Goal: Register for event/course

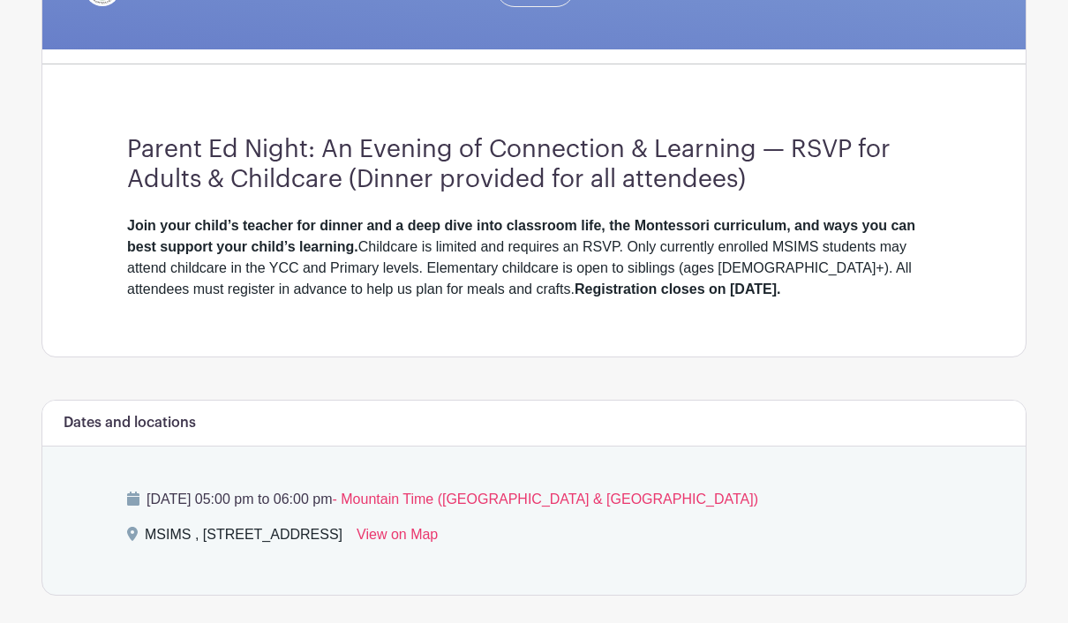
scroll to position [422, 0]
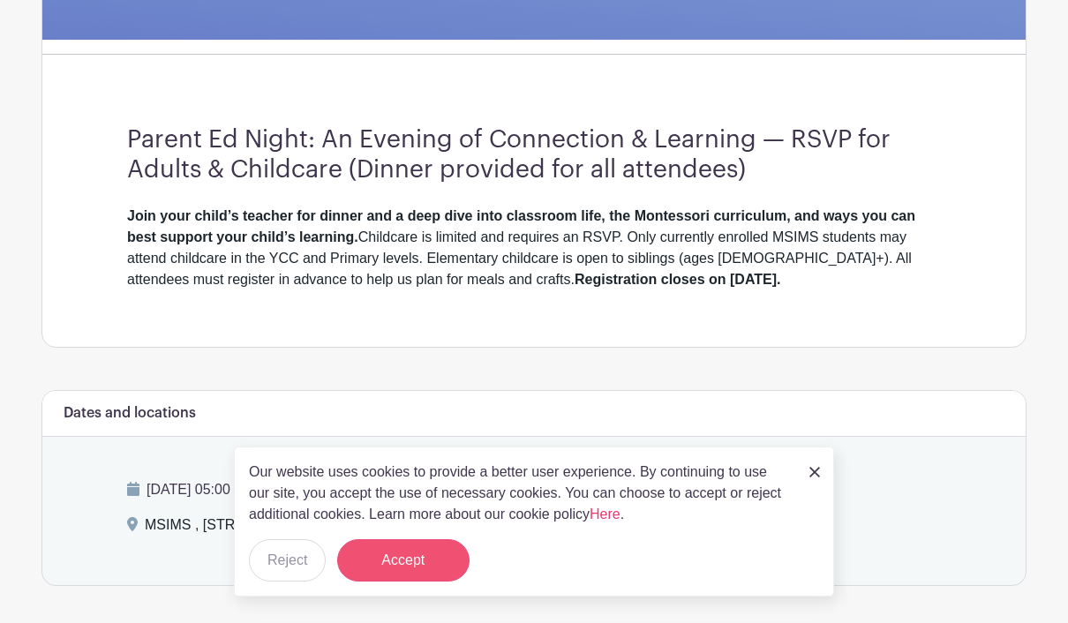
click at [427, 582] on button "Accept" at bounding box center [403, 560] width 132 height 42
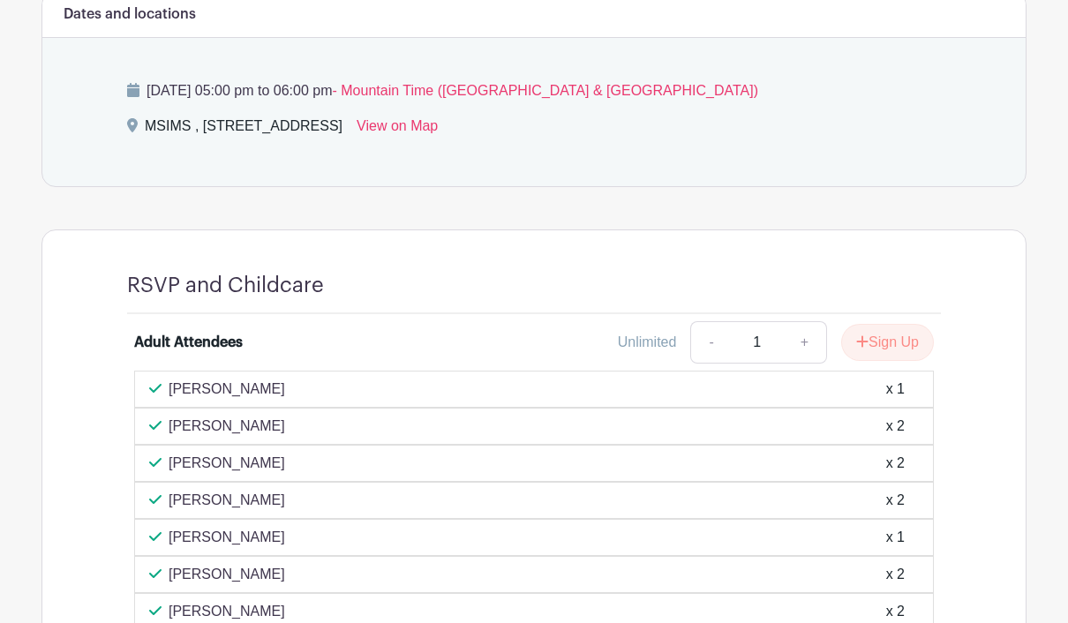
scroll to position [763, 0]
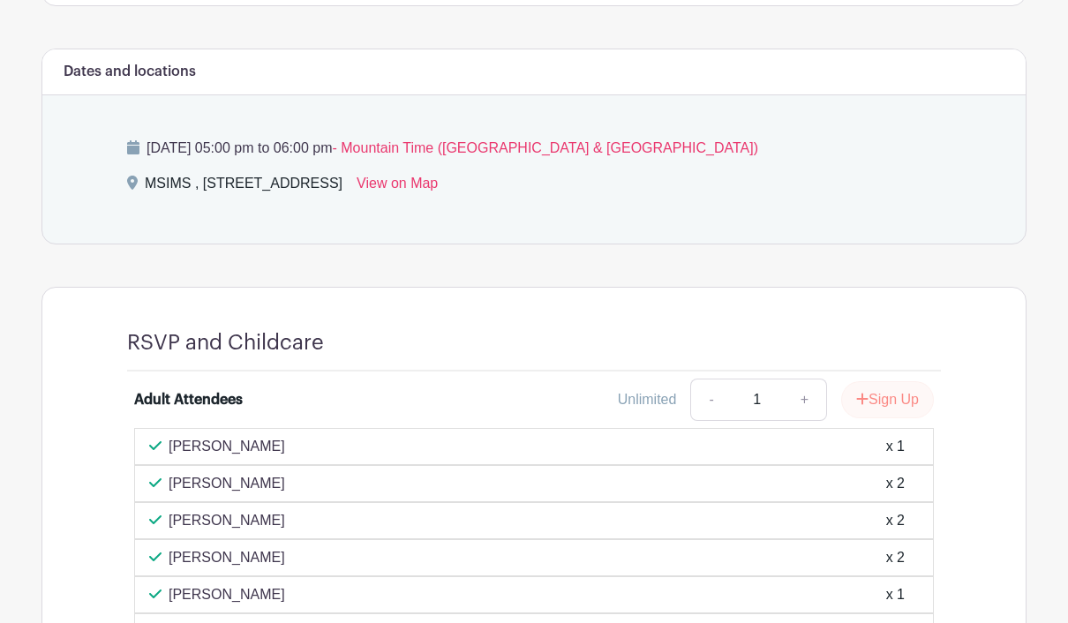
click at [888, 396] on button "Sign Up" at bounding box center [887, 399] width 93 height 37
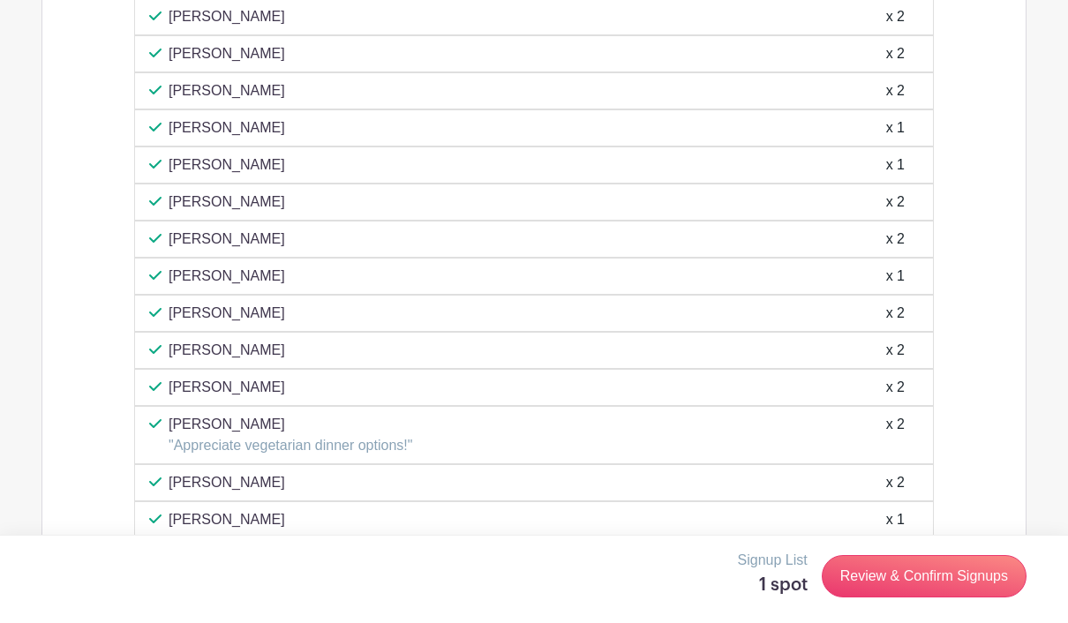
scroll to position [1831, 0]
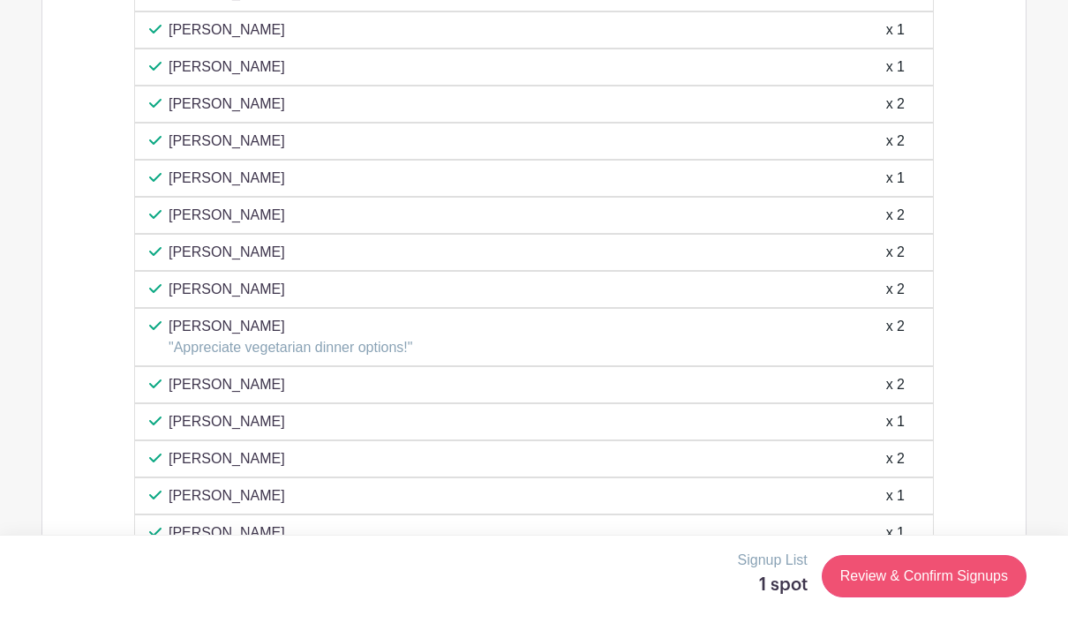
click at [982, 598] on link "Review & Confirm Signups" at bounding box center [924, 576] width 205 height 42
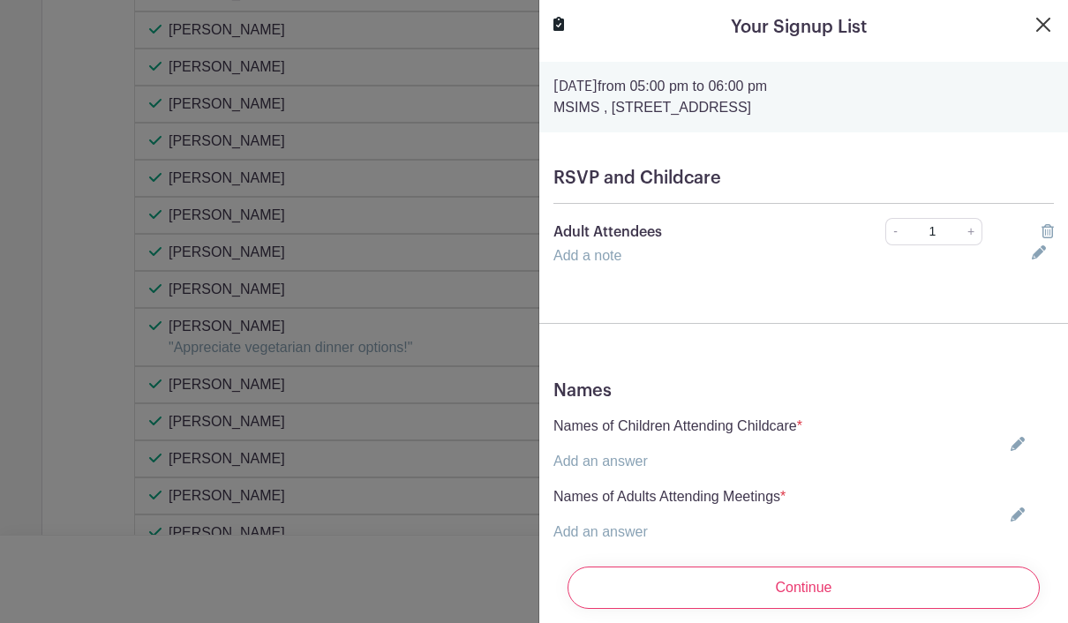
click at [1042, 22] on button "Close" at bounding box center [1043, 24] width 21 height 21
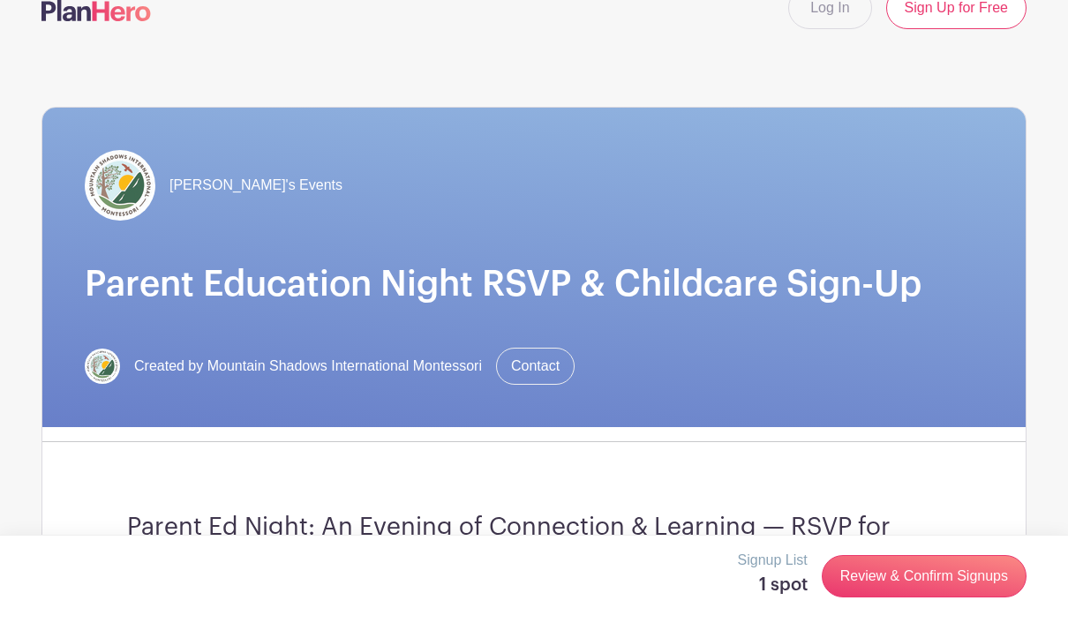
scroll to position [0, 0]
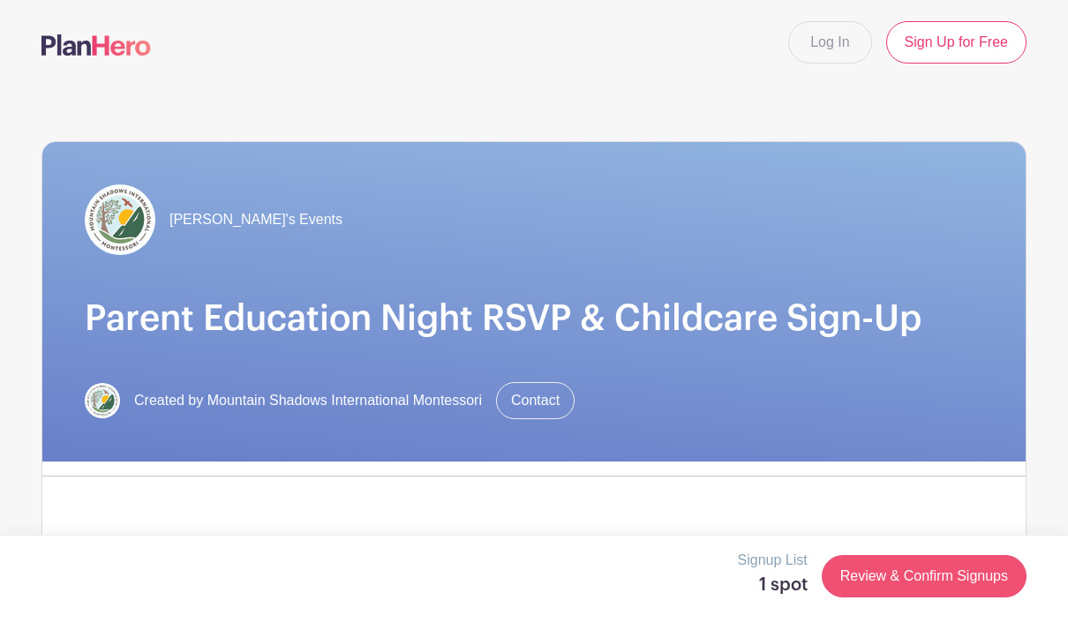
click at [947, 574] on link "Review & Confirm Signups" at bounding box center [924, 576] width 205 height 42
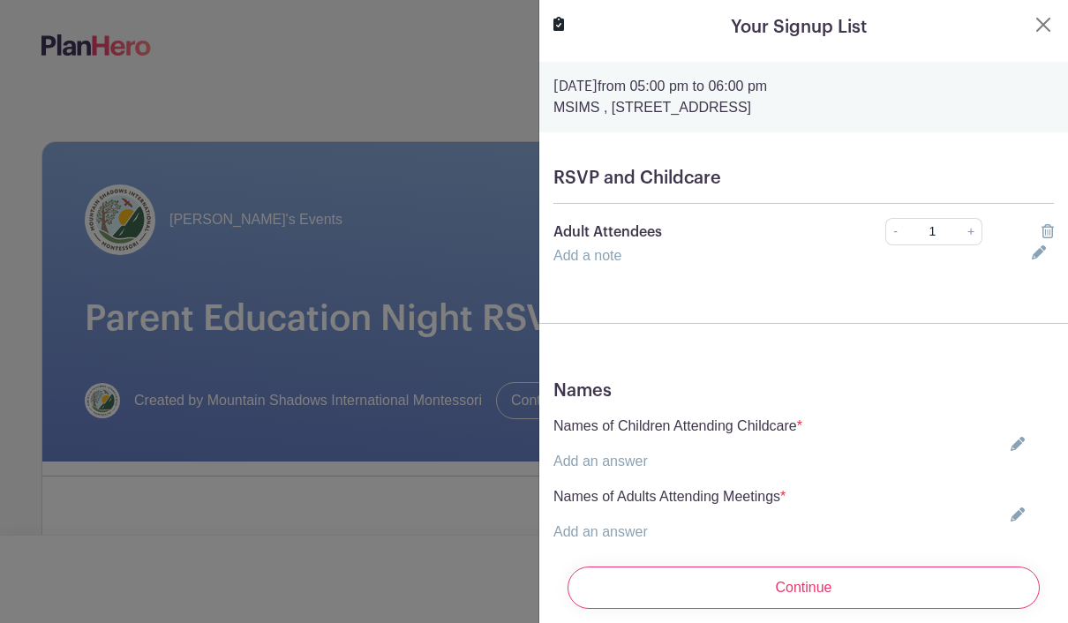
click at [1019, 446] on icon at bounding box center [1018, 444] width 14 height 14
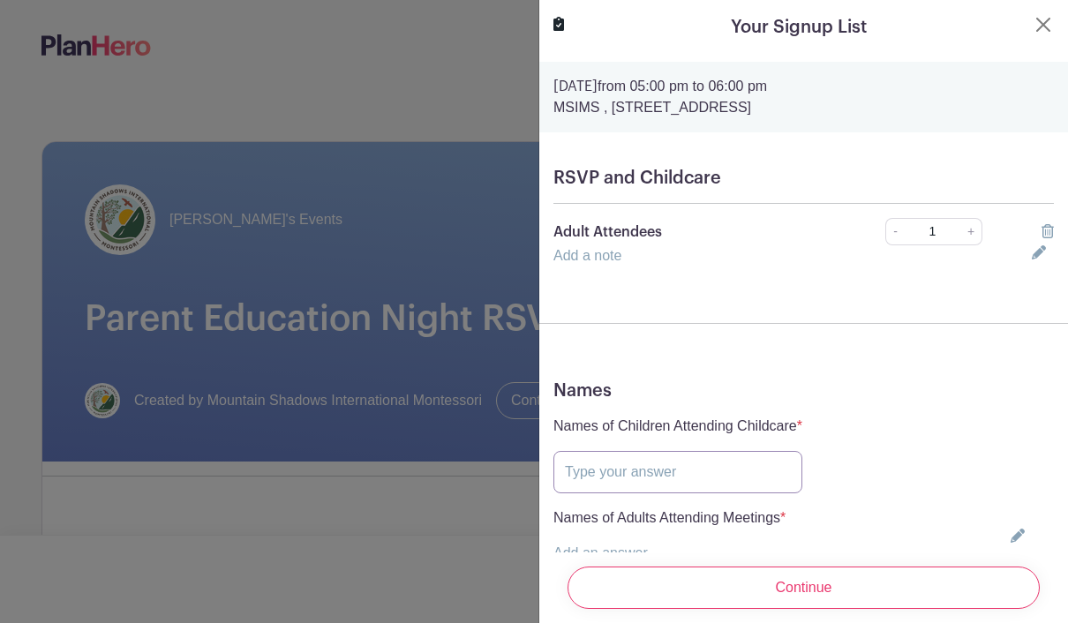
click at [714, 475] on input "text" at bounding box center [677, 472] width 249 height 42
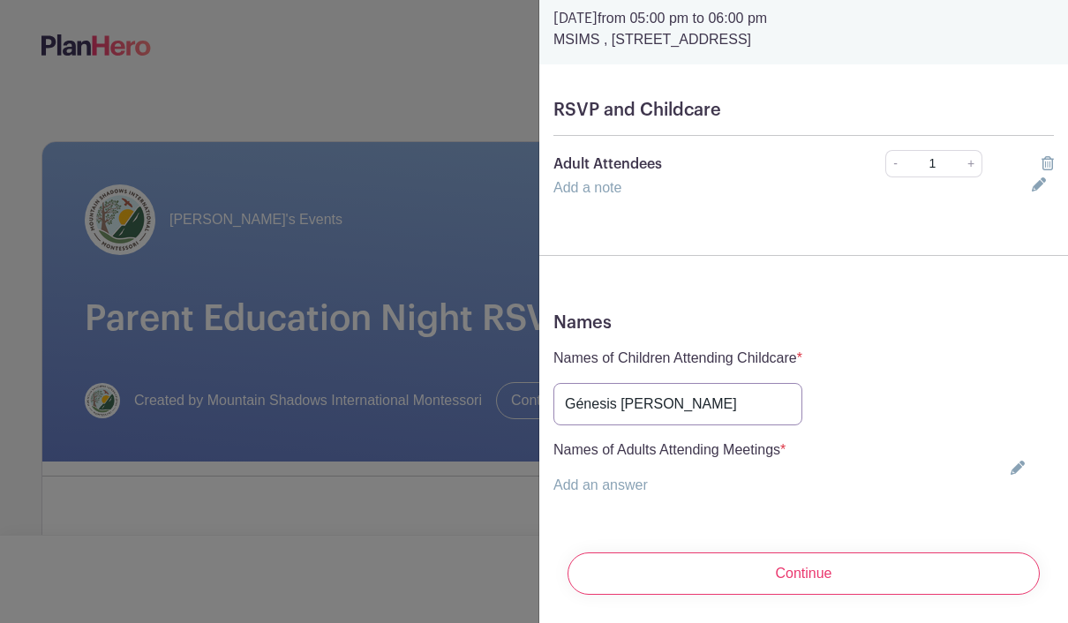
scroll to position [69, 0]
type input "Génesis romero"
click at [1002, 489] on div "Names of Adults Attending Meetings * Add an answer" at bounding box center [803, 468] width 500 height 56
click at [1011, 481] on div "Names of Adults Attending Meetings * Add an answer" at bounding box center [803, 468] width 500 height 56
click at [1015, 472] on icon at bounding box center [1018, 468] width 14 height 14
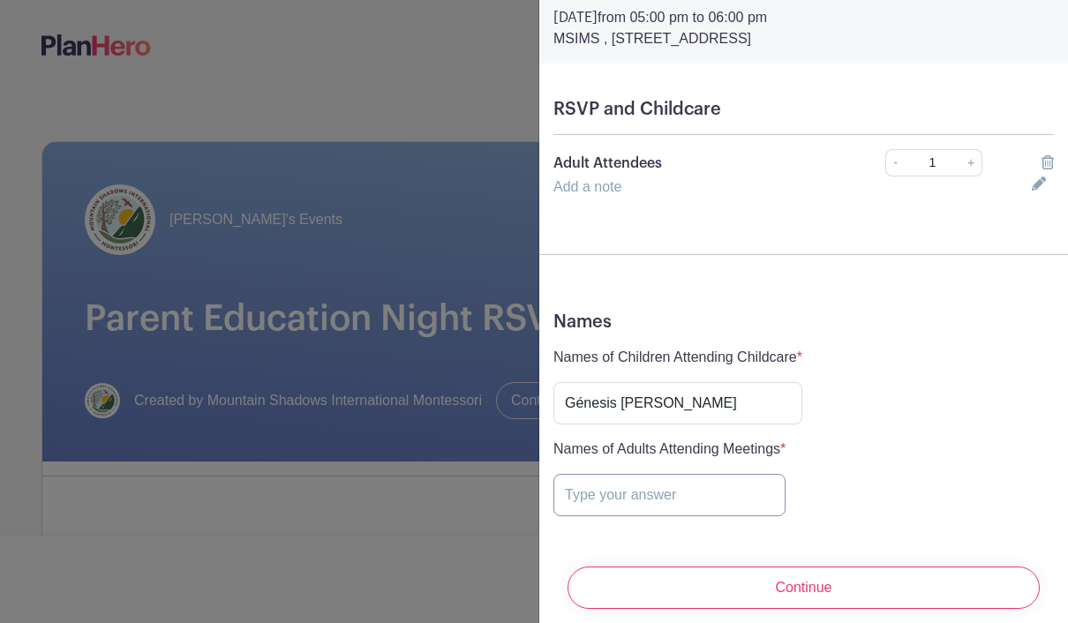
click at [652, 492] on input "text" at bounding box center [669, 495] width 232 height 42
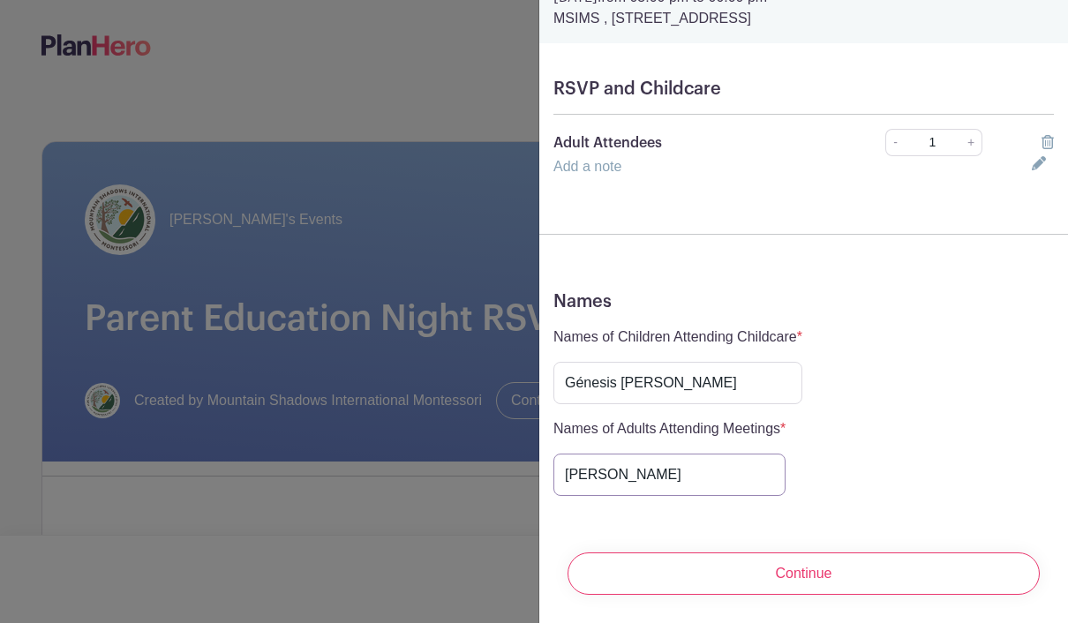
scroll to position [90, 0]
type input "[PERSON_NAME]"
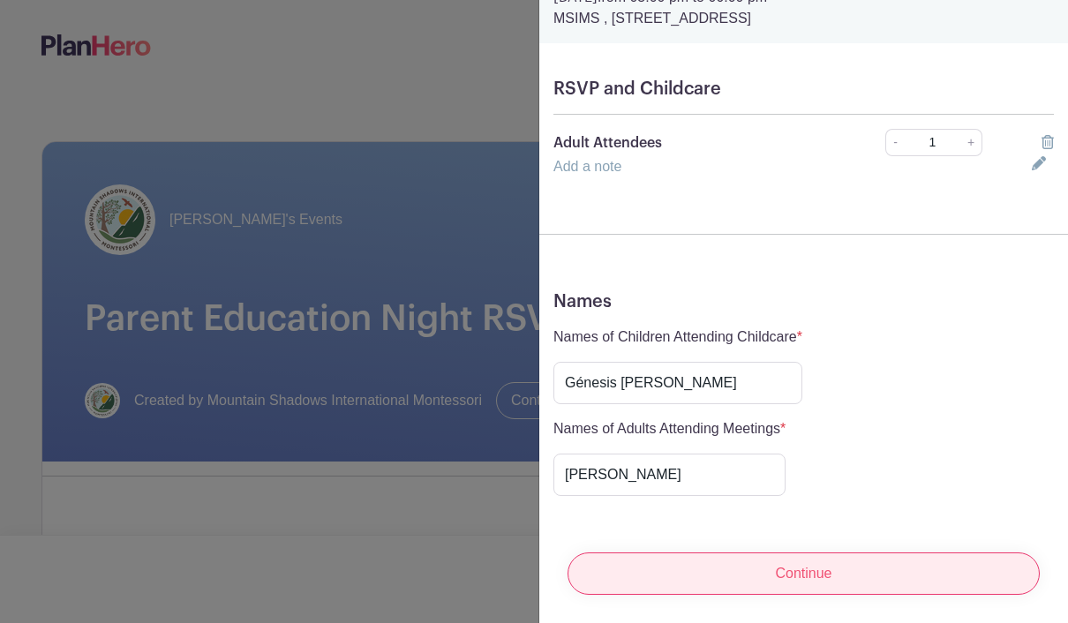
click at [1000, 571] on input "Continue" at bounding box center [804, 574] width 472 height 42
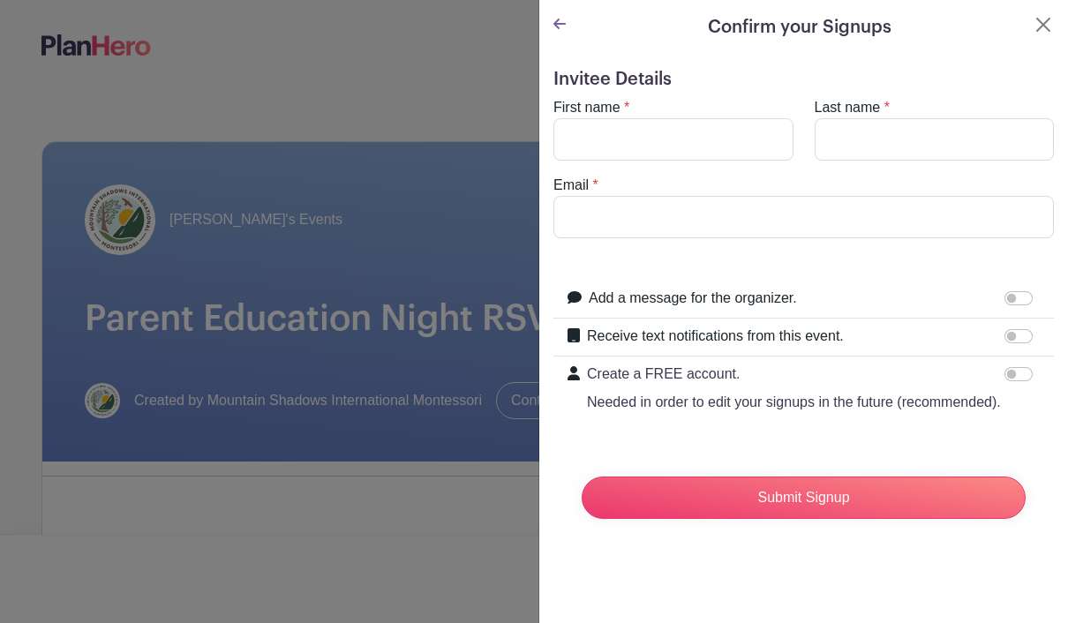
scroll to position [0, 0]
click at [676, 134] on input "First name" at bounding box center [673, 139] width 240 height 42
type input "Wendy"
type input "Discua"
click at [732, 223] on input "Email" at bounding box center [803, 217] width 500 height 42
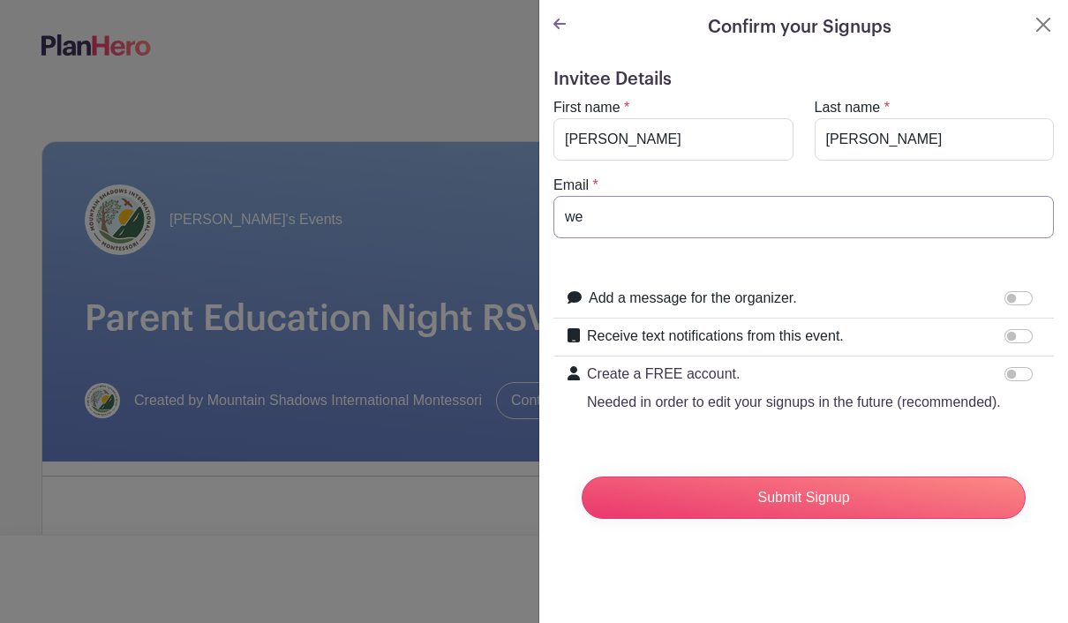
type input "w"
type input "Wendy_discau@yahoo.com"
click at [1031, 337] on input "Receive text notifications from this event." at bounding box center [1018, 336] width 28 height 14
checkbox input "true"
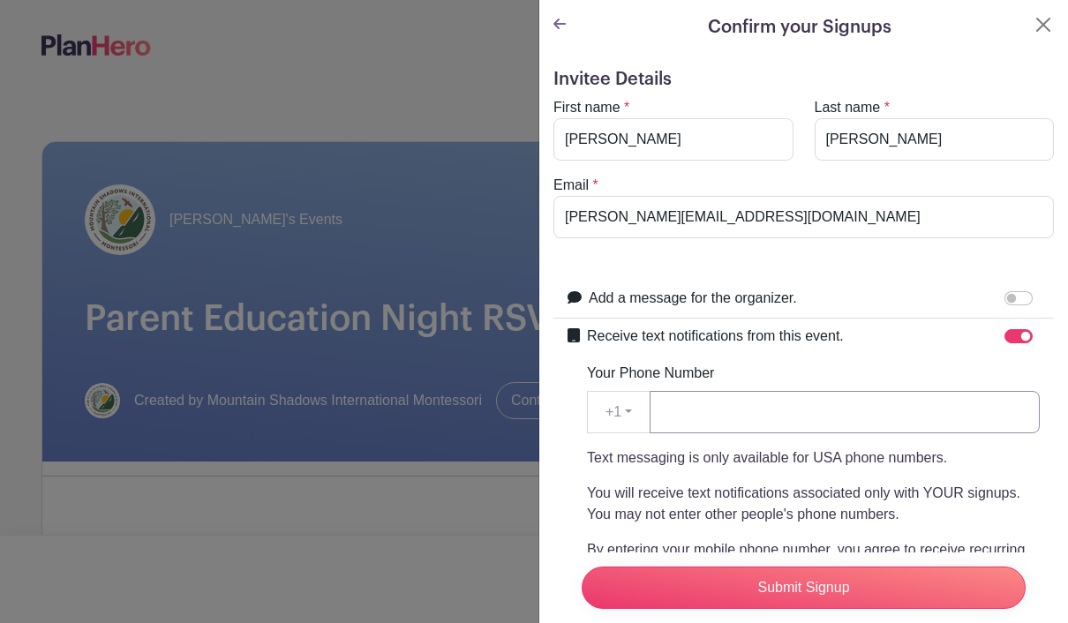
click at [926, 410] on input "Your Phone Number" at bounding box center [845, 412] width 390 height 42
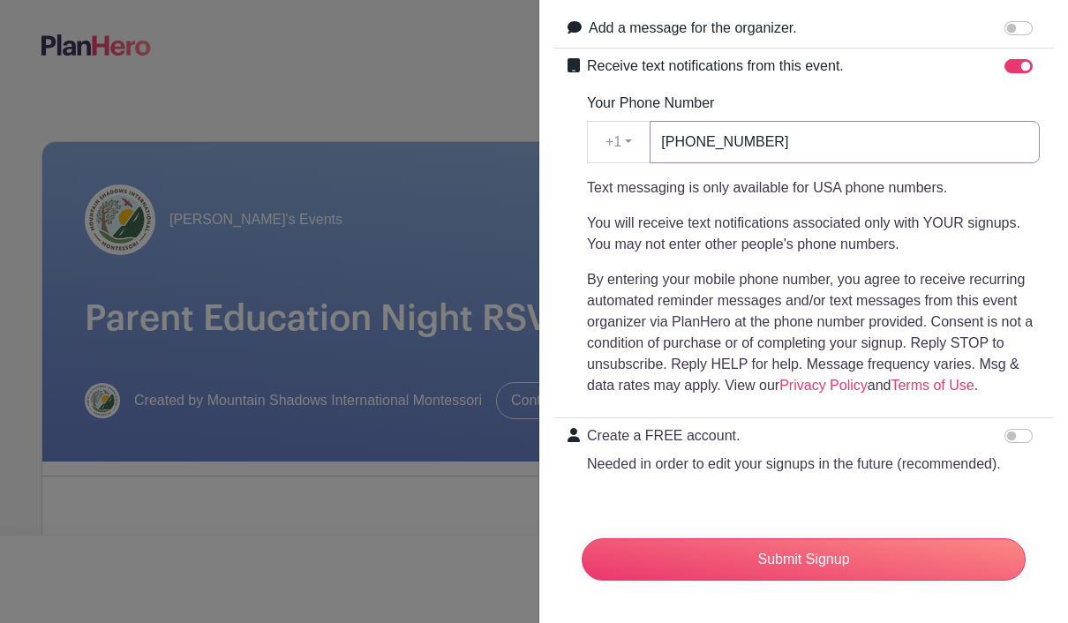
scroll to position [270, 0]
type input "303-518-7258"
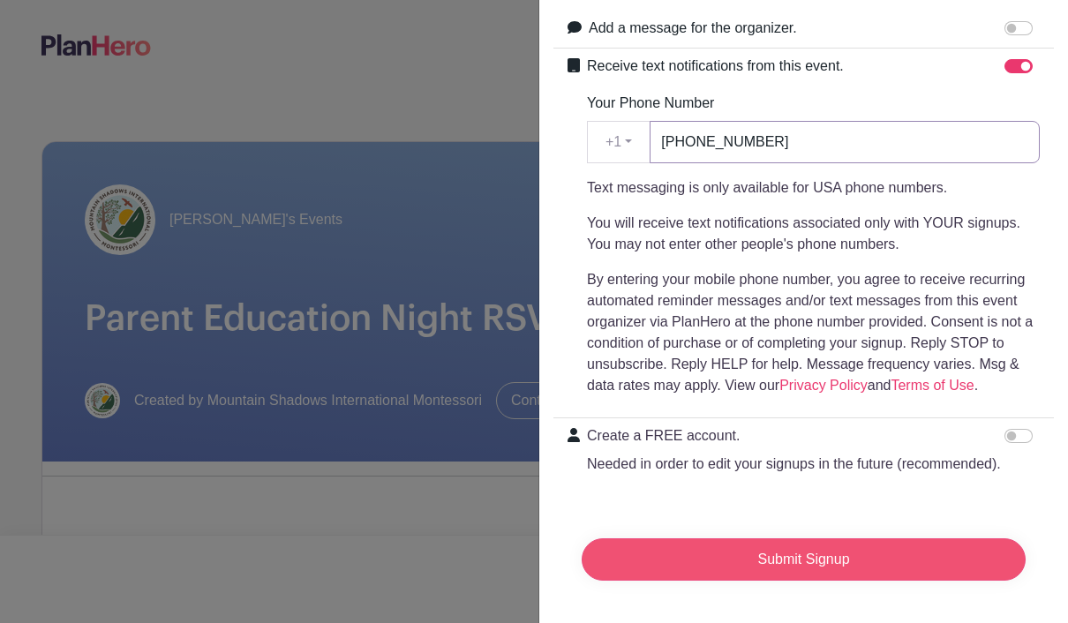
click at [951, 564] on input "Submit Signup" at bounding box center [804, 559] width 444 height 42
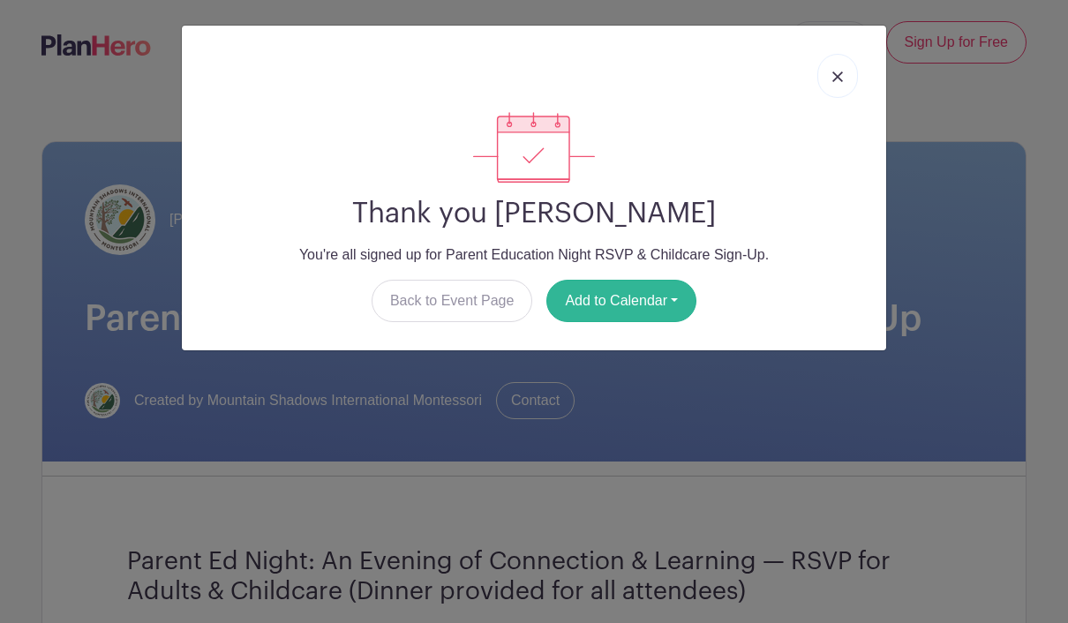
click at [648, 319] on button "Add to Calendar" at bounding box center [621, 301] width 150 height 42
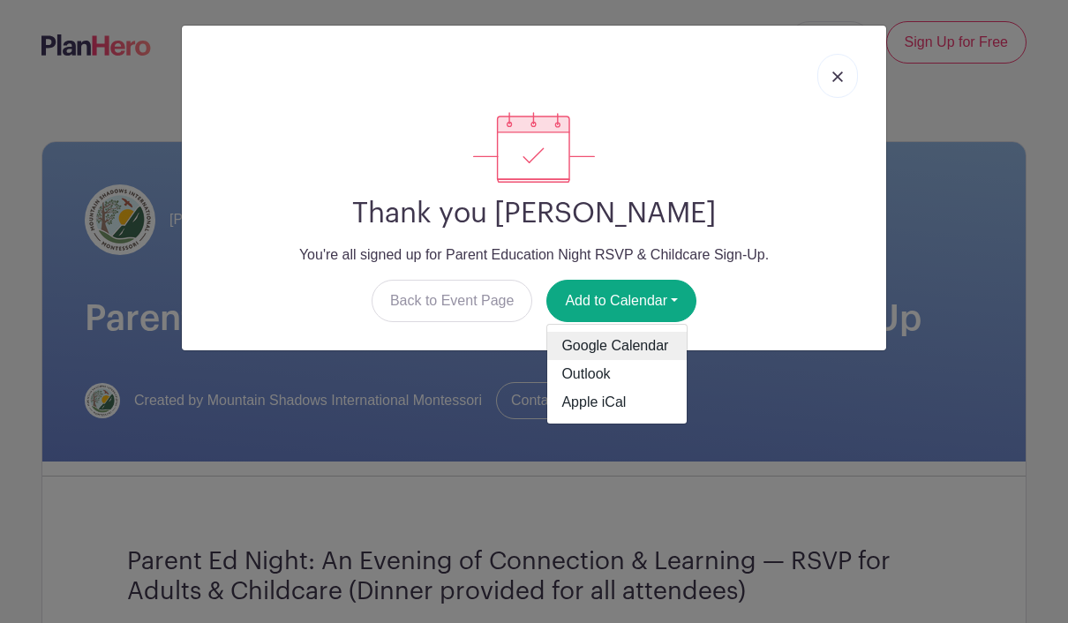
click at [643, 355] on link "Google Calendar" at bounding box center [616, 346] width 139 height 28
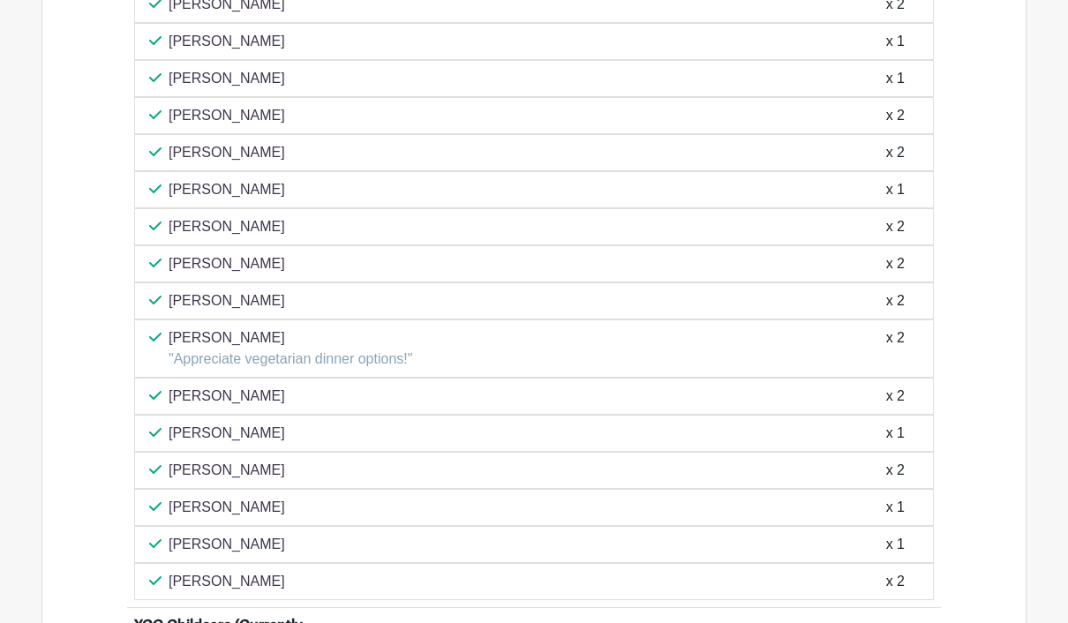
scroll to position [1906, 0]
